Goal: Task Accomplishment & Management: Manage account settings

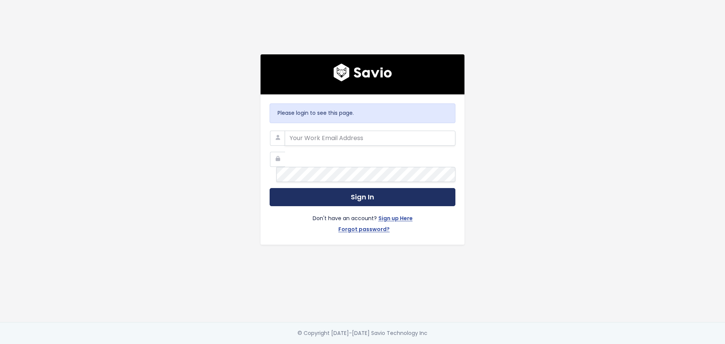
type input "kelly.cirolo@insidedesk.com"
click at [355, 188] on button "Sign In" at bounding box center [362, 197] width 186 height 18
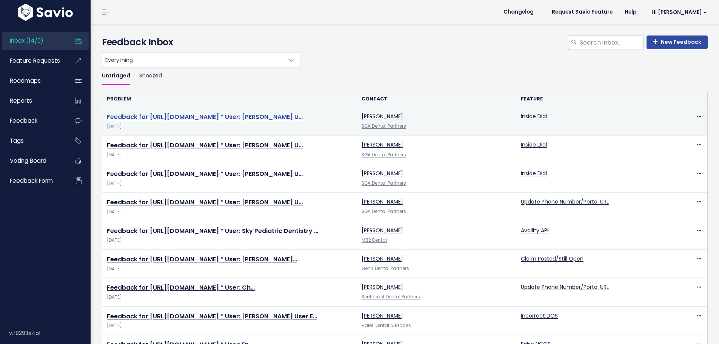
click at [303, 112] on link "Feedback for [URL][DOMAIN_NAME] * User: [PERSON_NAME] U…" at bounding box center [205, 116] width 196 height 9
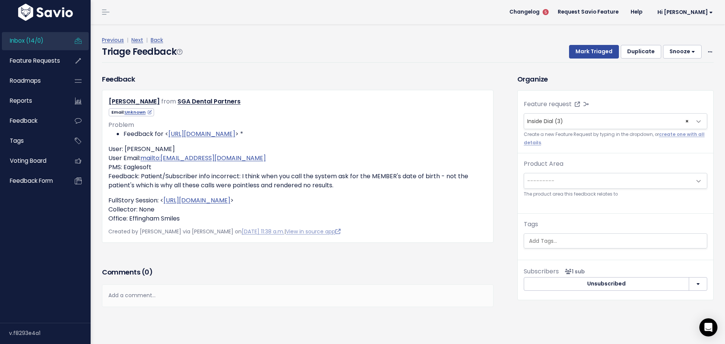
click at [701, 45] on div "Mark Triaged Duplicate Snooze 1 day 3 days 7 days 14 days Edit Delete" at bounding box center [637, 52] width 154 height 14
click at [708, 50] on icon at bounding box center [710, 52] width 4 height 5
click at [668, 77] on link "Delete" at bounding box center [680, 84] width 54 height 15
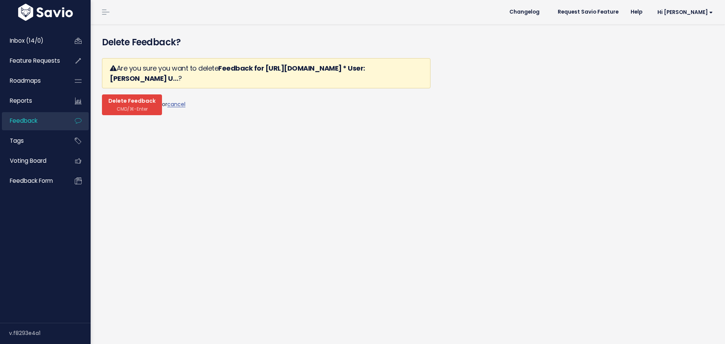
click at [131, 95] on button "Delete Feedback CMD/⌘-Enter" at bounding box center [132, 104] width 60 height 21
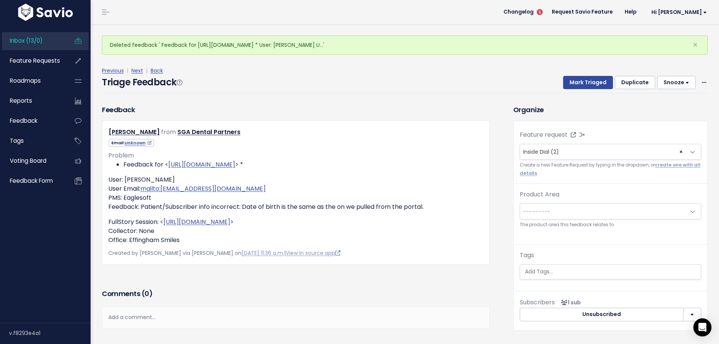
click at [704, 68] on div "Previous | Next | Back Triage Feedback Mark Triaged Duplicate [GEOGRAPHIC_DATA]…" at bounding box center [407, 79] width 611 height 27
click at [702, 80] on icon at bounding box center [704, 82] width 4 height 5
click at [676, 108] on link "Delete" at bounding box center [674, 115] width 54 height 15
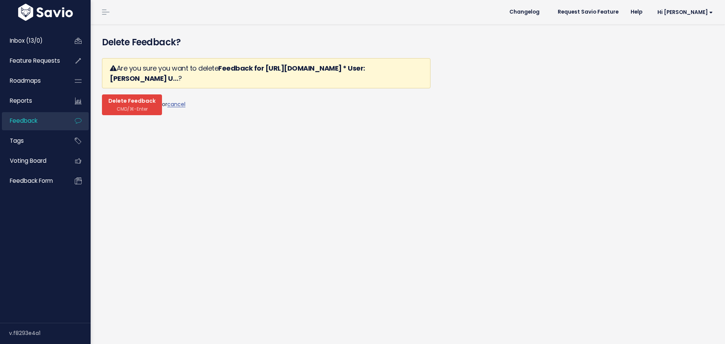
click at [123, 106] on span "CMD/⌘-Enter" at bounding box center [132, 109] width 31 height 6
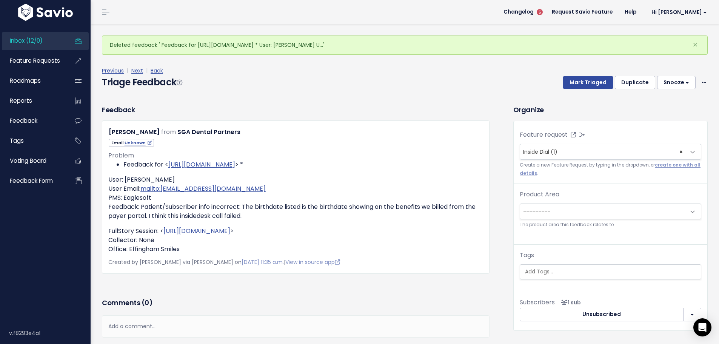
click at [702, 66] on div "Previous | Next | Back Triage Feedback Mark Triaged Duplicate Snooze 1 day 3 da…" at bounding box center [407, 79] width 611 height 27
click at [698, 76] on div "Mark Triaged Duplicate Snooze 1 day 3 days 7 days 14 days Edit Delete" at bounding box center [631, 83] width 154 height 14
click at [702, 80] on icon at bounding box center [704, 82] width 4 height 5
click at [665, 108] on link "Delete" at bounding box center [674, 115] width 54 height 15
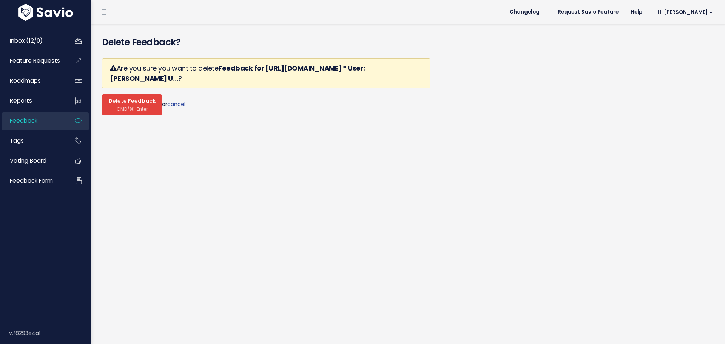
click at [120, 94] on button "Delete Feedback CMD/⌘-Enter" at bounding box center [132, 104] width 60 height 21
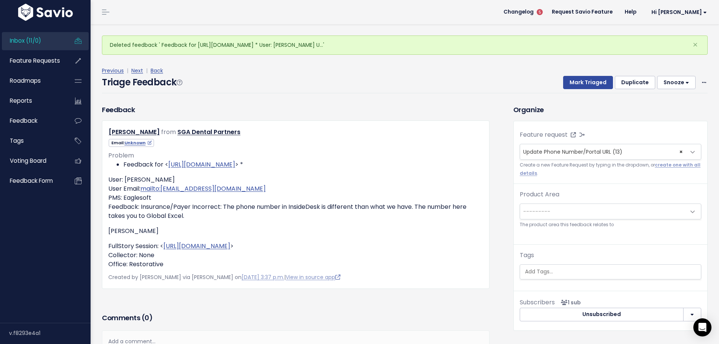
click at [695, 76] on div "Mark Triaged Duplicate Snooze 1 day 3 days 7 days 14 days Edit Delete" at bounding box center [631, 83] width 154 height 14
click at [700, 78] on div "Edit Delete" at bounding box center [703, 82] width 7 height 9
click at [702, 80] on icon at bounding box center [704, 82] width 4 height 5
click at [676, 108] on link "Delete" at bounding box center [674, 115] width 54 height 15
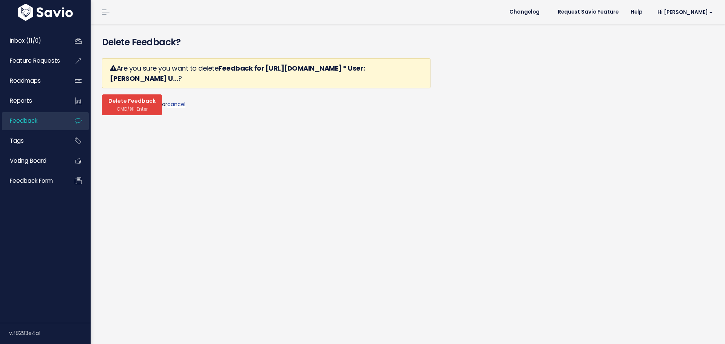
click at [122, 98] on span "Delete Feedback" at bounding box center [131, 101] width 47 height 7
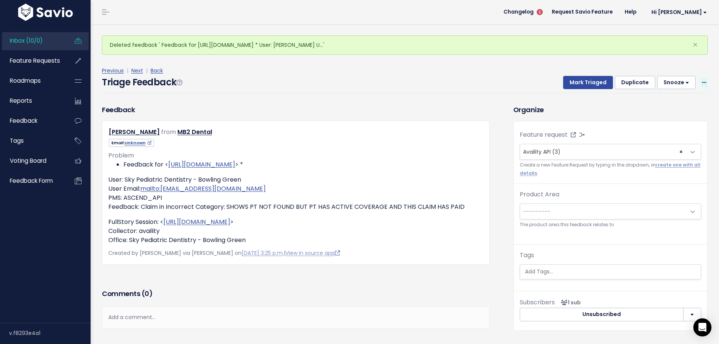
click at [700, 78] on span at bounding box center [703, 82] width 7 height 9
click at [667, 108] on link "Delete" at bounding box center [674, 115] width 54 height 15
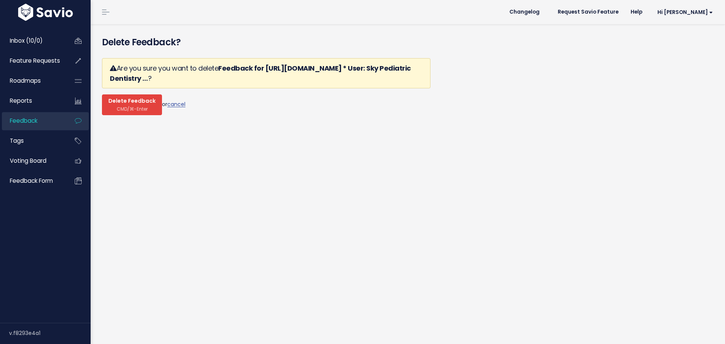
click at [137, 106] on span "CMD/⌘-Enter" at bounding box center [132, 109] width 31 height 6
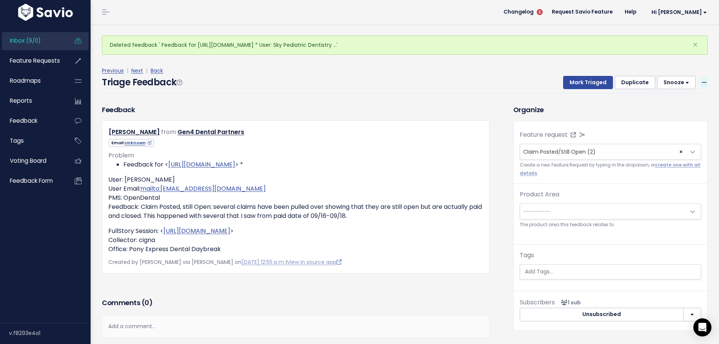
click at [700, 78] on span at bounding box center [703, 82] width 7 height 9
click at [655, 108] on link "Delete" at bounding box center [674, 115] width 54 height 15
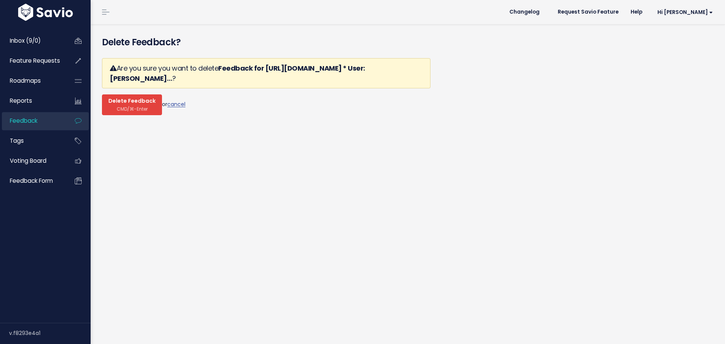
click at [128, 106] on span "CMD/⌘-Enter" at bounding box center [132, 109] width 31 height 6
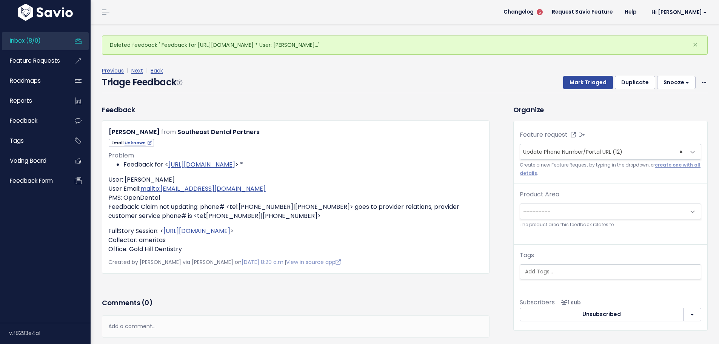
drag, startPoint x: 296, startPoint y: 140, endPoint x: 304, endPoint y: 109, distance: 32.3
click at [306, 120] on div "Chris Hull from Southeast Dental Partners" at bounding box center [296, 196] width 388 height 153
click at [700, 78] on div "Edit Delete" at bounding box center [703, 82] width 7 height 9
click at [702, 80] on icon at bounding box center [704, 82] width 4 height 5
click at [677, 108] on link "Delete" at bounding box center [674, 115] width 54 height 15
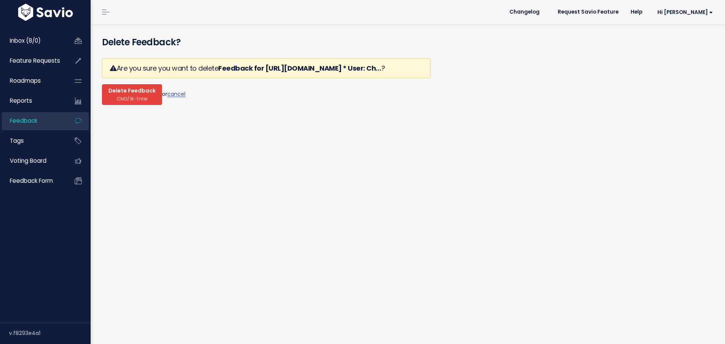
click at [129, 88] on span "Delete Feedback" at bounding box center [131, 91] width 47 height 7
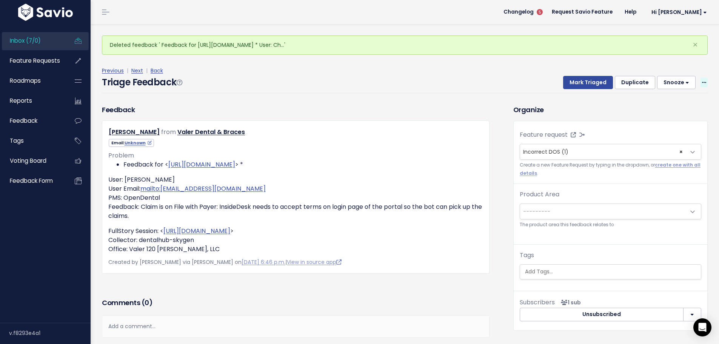
click at [702, 80] on icon at bounding box center [704, 82] width 4 height 5
click at [659, 108] on link "Delete" at bounding box center [674, 115] width 54 height 15
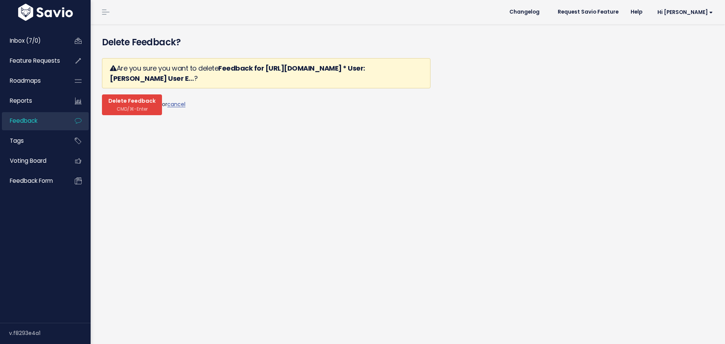
click at [131, 106] on span "CMD/⌘-Enter" at bounding box center [132, 109] width 31 height 6
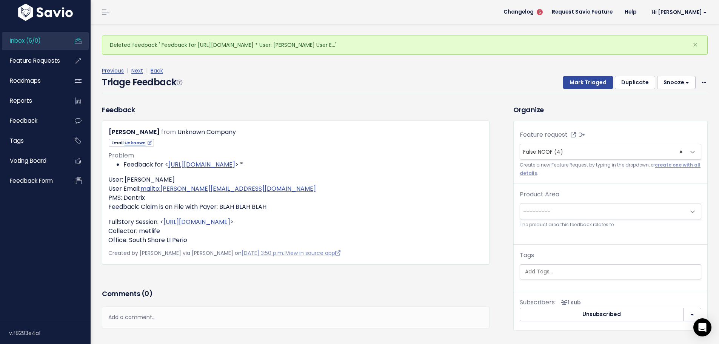
click at [703, 68] on div "Previous | Next | Back Triage Feedback Mark Triaged Duplicate Snooze 1 day 3 da…" at bounding box center [407, 79] width 611 height 27
click at [700, 78] on span at bounding box center [703, 82] width 7 height 9
click at [661, 108] on link "Delete" at bounding box center [674, 115] width 54 height 15
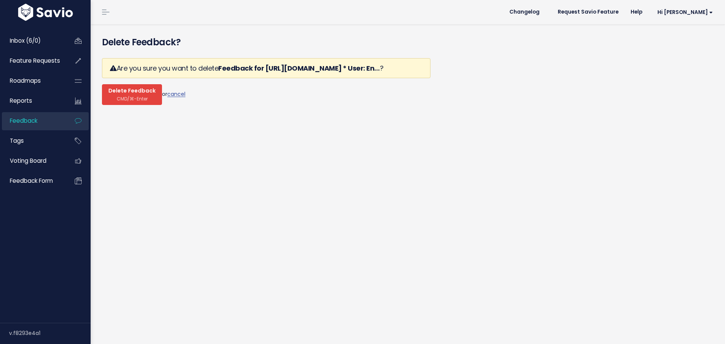
click at [136, 96] on span "CMD/⌘-Enter" at bounding box center [132, 99] width 31 height 6
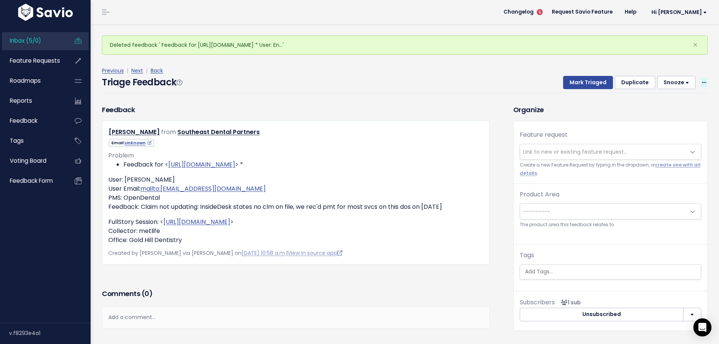
click at [702, 80] on icon at bounding box center [704, 82] width 4 height 5
click at [662, 108] on link "Delete" at bounding box center [674, 115] width 54 height 15
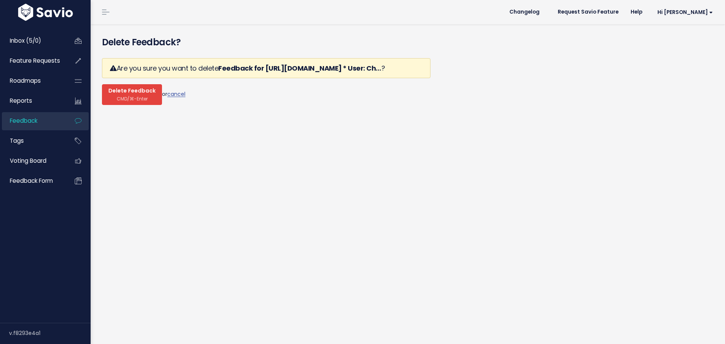
click at [129, 96] on span "CMD/⌘-Enter" at bounding box center [132, 99] width 31 height 6
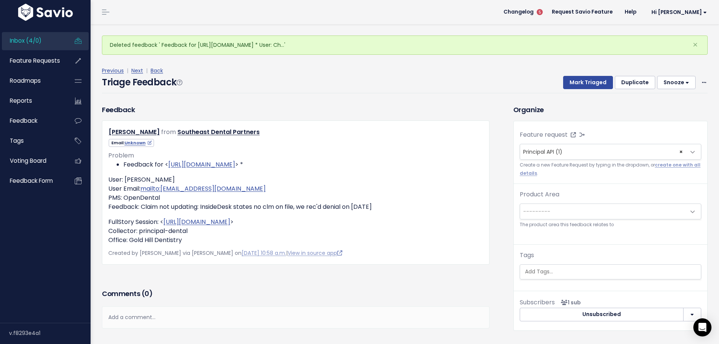
click at [700, 78] on div "Edit Delete" at bounding box center [703, 82] width 7 height 9
click at [702, 80] on icon at bounding box center [704, 82] width 4 height 5
click at [663, 108] on link "Delete" at bounding box center [674, 115] width 54 height 15
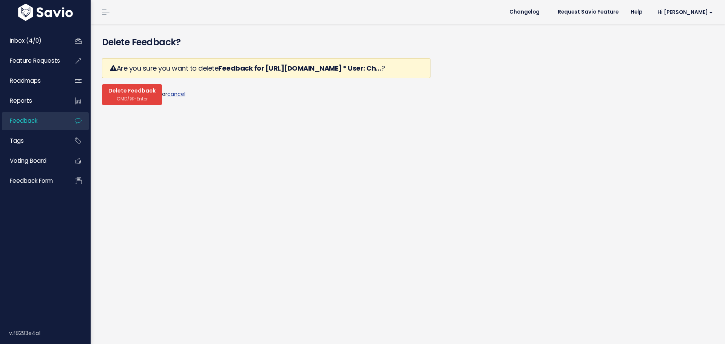
click at [123, 96] on span "CMD/⌘-Enter" at bounding box center [132, 99] width 31 height 6
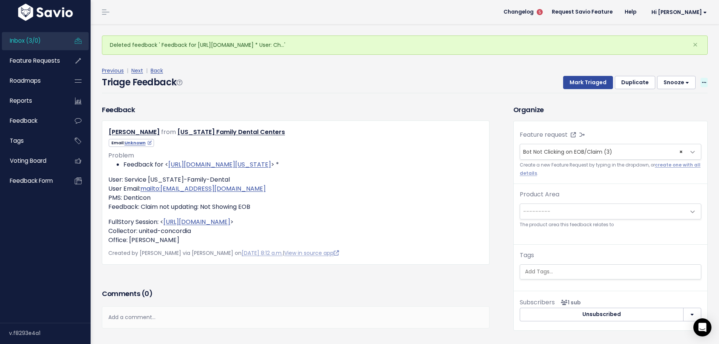
click at [700, 78] on span at bounding box center [703, 82] width 7 height 9
click at [668, 108] on link "Delete" at bounding box center [674, 115] width 54 height 15
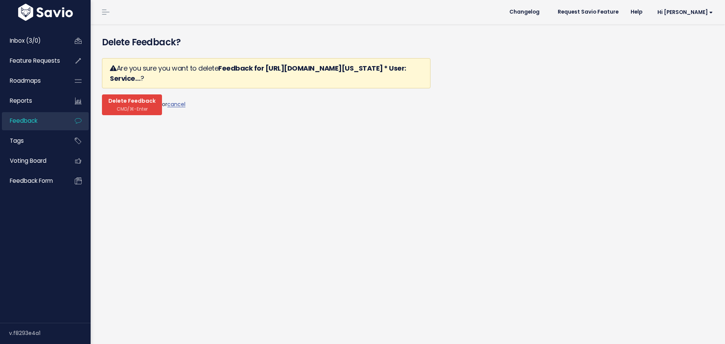
click at [138, 94] on button "Delete Feedback CMD/⌘-Enter" at bounding box center [132, 104] width 60 height 21
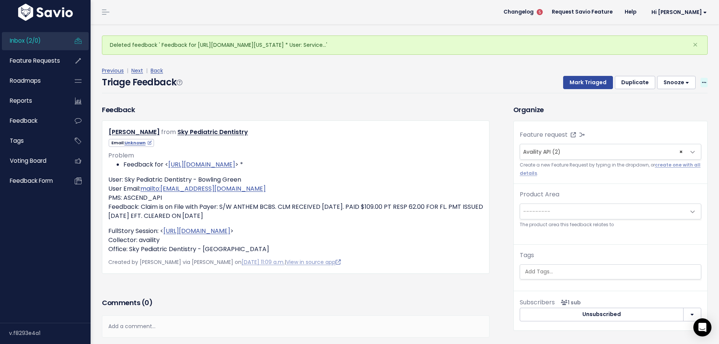
click at [702, 80] on icon at bounding box center [704, 82] width 4 height 5
click at [677, 108] on link "Delete" at bounding box center [674, 115] width 54 height 15
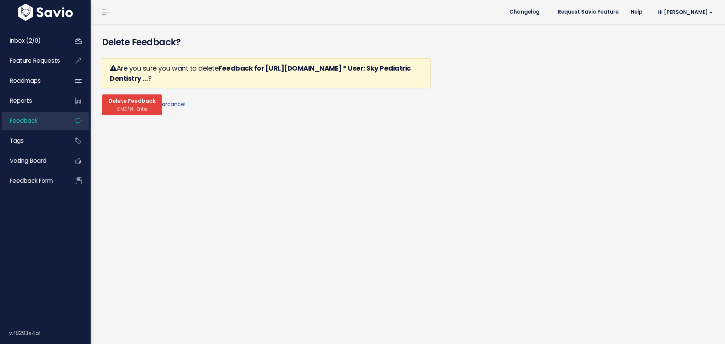
click at [125, 106] on span "CMD/⌘-Enter" at bounding box center [132, 109] width 31 height 6
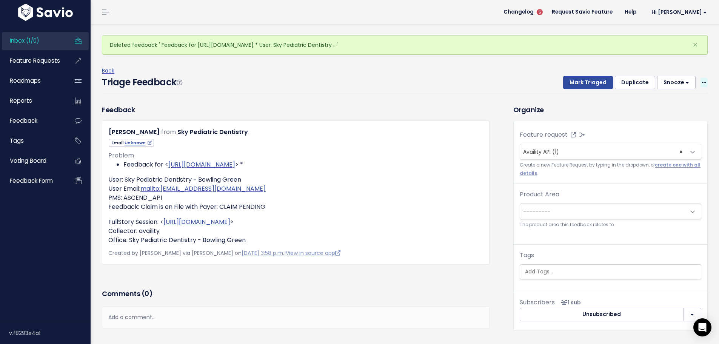
click at [700, 78] on span at bounding box center [703, 82] width 7 height 9
click at [672, 108] on link "Delete" at bounding box center [674, 115] width 54 height 15
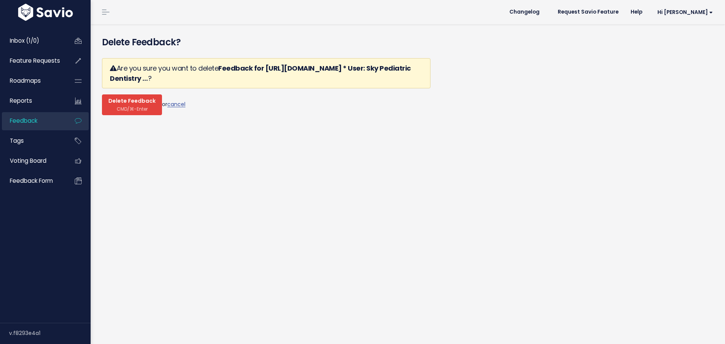
click at [129, 94] on button "Delete Feedback CMD/⌘-Enter" at bounding box center [132, 104] width 60 height 21
